Goal: Task Accomplishment & Management: Complete application form

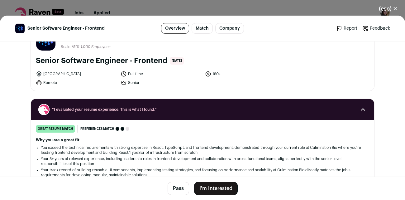
scroll to position [24, 0]
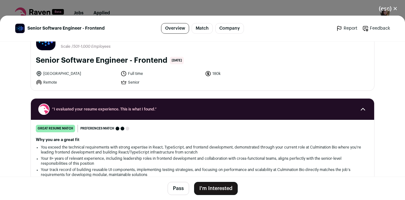
click at [210, 188] on button "I'm Interested" at bounding box center [216, 188] width 44 height 13
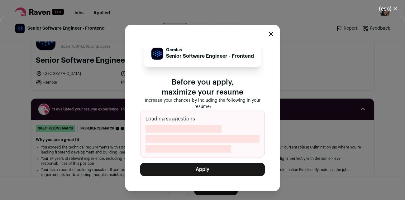
click at [211, 167] on button "Apply" at bounding box center [202, 169] width 125 height 13
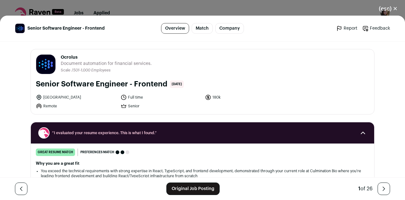
drag, startPoint x: 37, startPoint y: 83, endPoint x: 166, endPoint y: 81, distance: 129.0
click at [166, 81] on h1 "Senior Software Engineer - Frontend" at bounding box center [101, 84] width 131 height 10
copy h1 "Senior Software Engineer - Frontend"
click at [203, 188] on link "Original Job Posting" at bounding box center [192, 188] width 53 height 12
click at [387, 7] on button "(esc) ✕" at bounding box center [388, 9] width 34 height 14
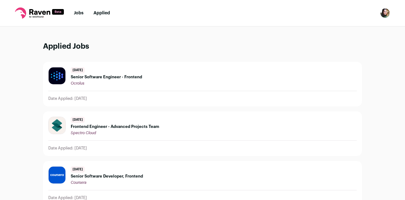
click at [77, 13] on link "Jobs" at bounding box center [79, 13] width 10 height 4
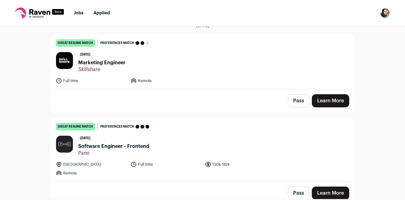
scroll to position [55, 0]
